Goal: Transaction & Acquisition: Subscribe to service/newsletter

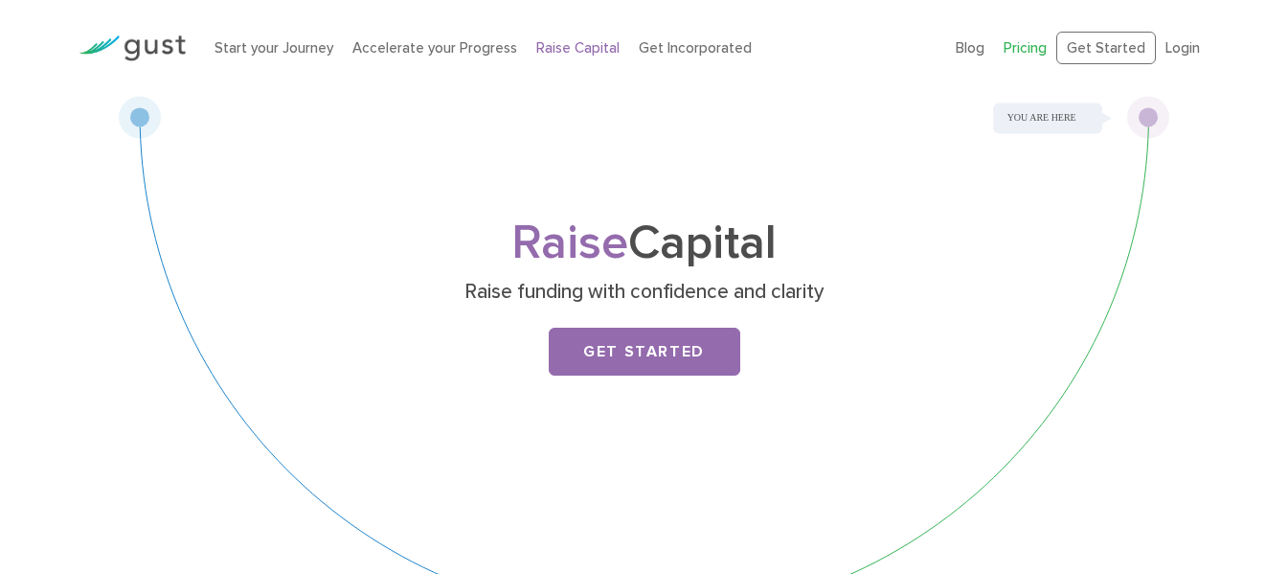
click at [1030, 51] on link "Pricing" at bounding box center [1025, 47] width 43 height 17
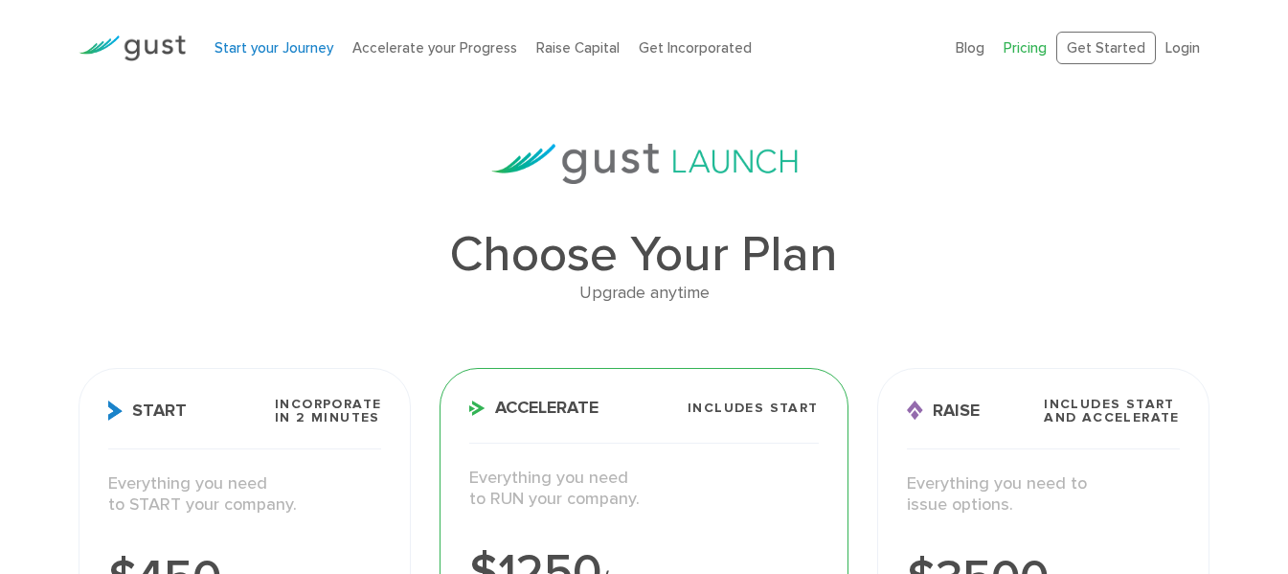
click at [302, 53] on link "Start your Journey" at bounding box center [274, 47] width 119 height 17
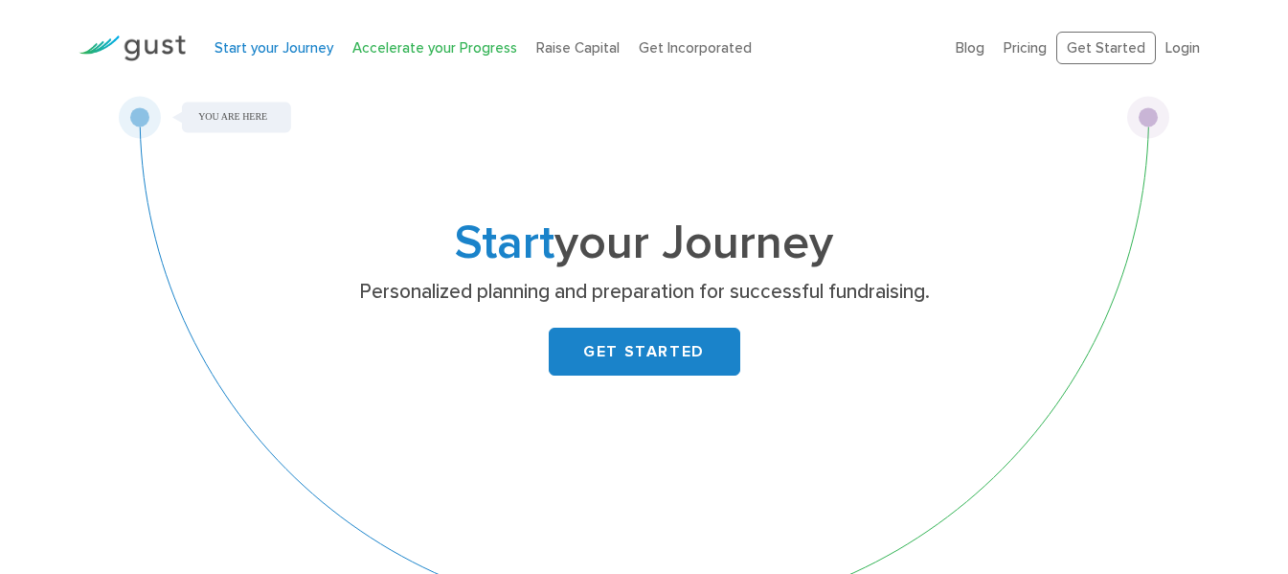
click at [420, 50] on link "Accelerate your Progress" at bounding box center [434, 47] width 165 height 17
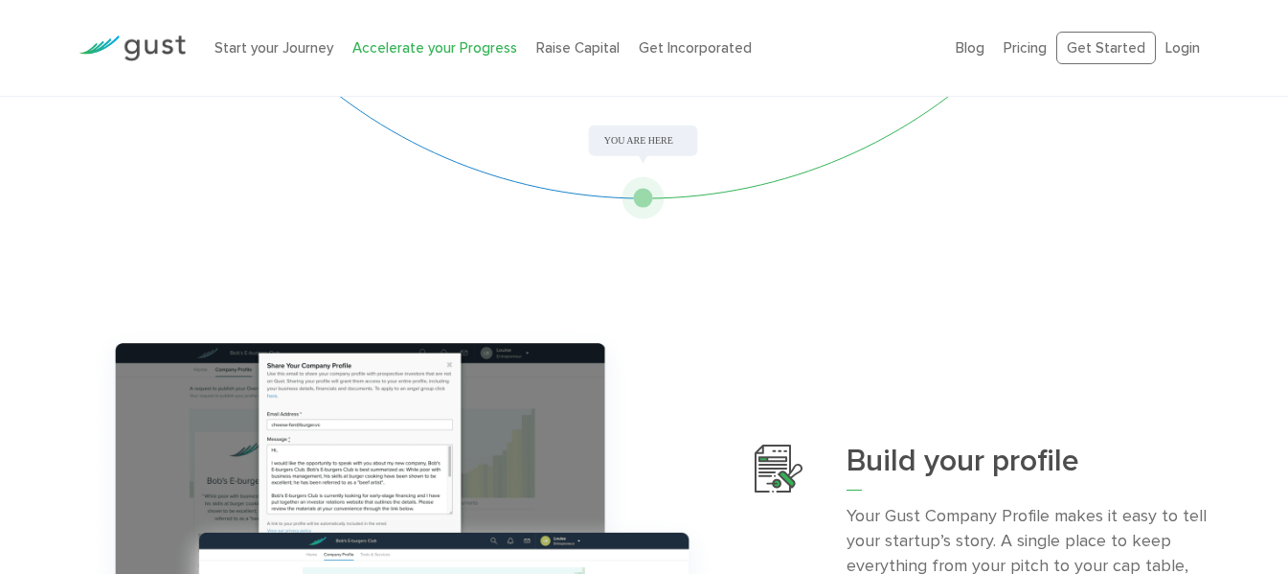
scroll to position [329, 0]
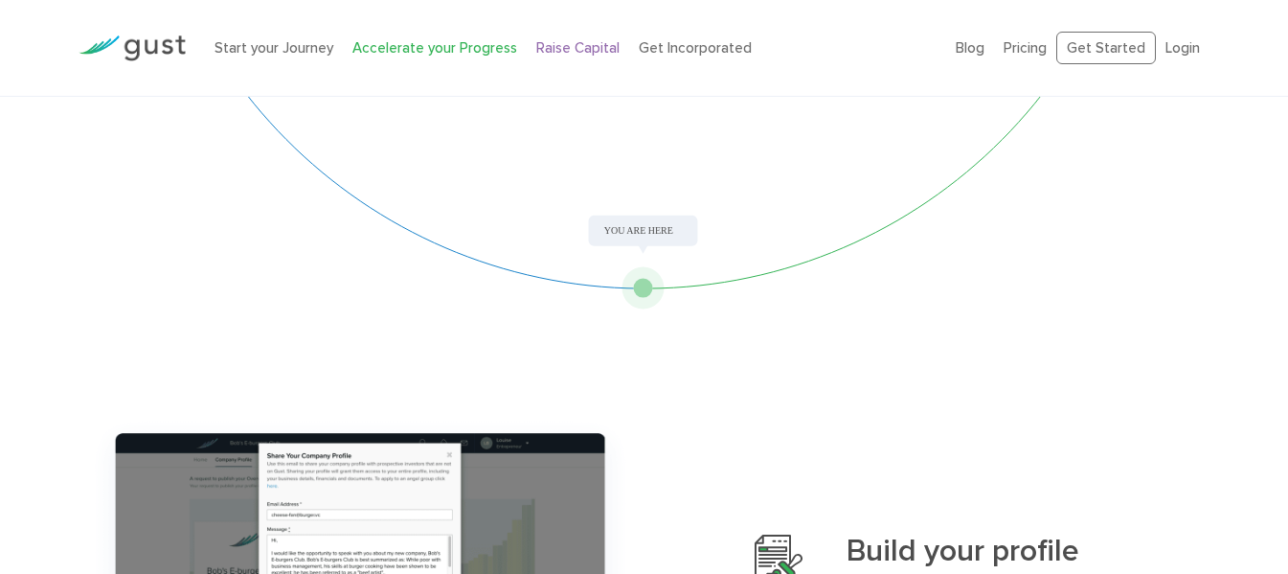
click at [579, 48] on link "Raise Capital" at bounding box center [577, 47] width 83 height 17
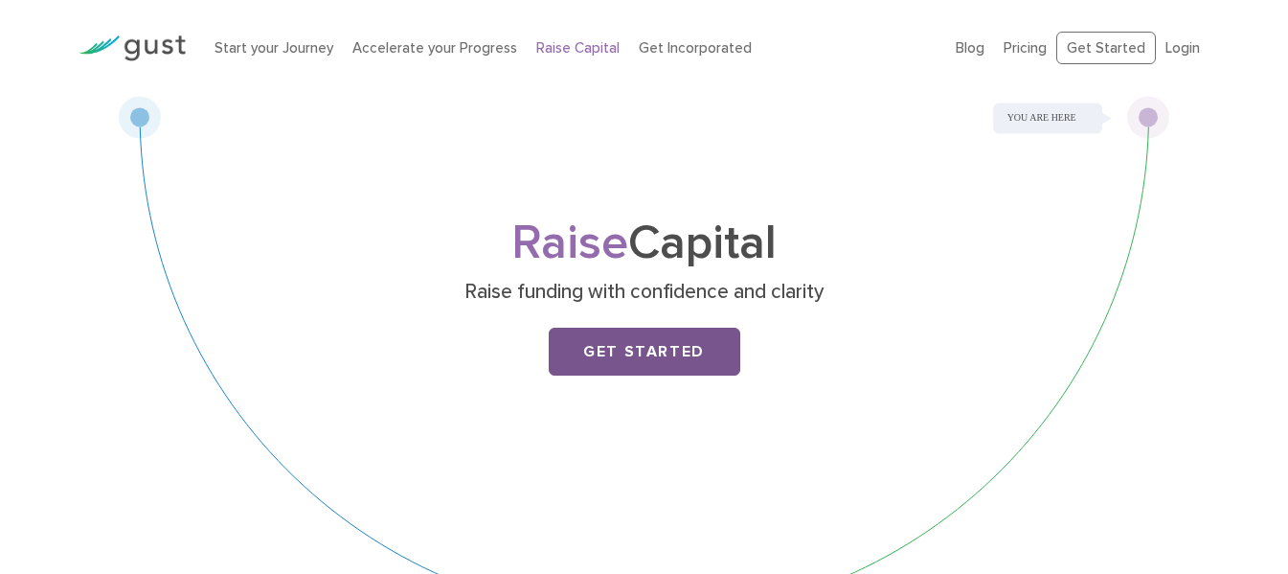
click at [644, 347] on link "Get Started" at bounding box center [645, 352] width 192 height 48
